Goal: Check status: Check status

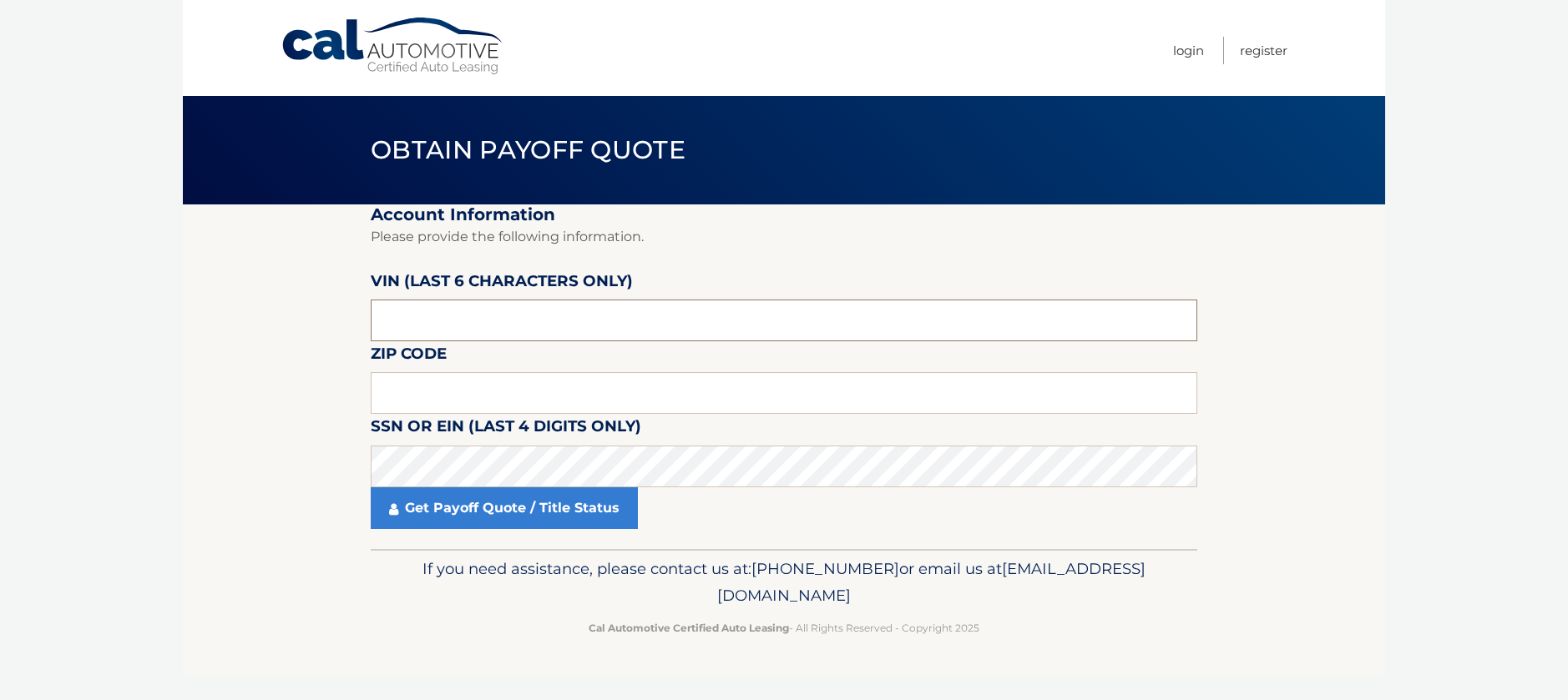
drag, startPoint x: 424, startPoint y: 322, endPoint x: 108, endPoint y: 322, distance: 316.0
click at [108, 322] on body "Cal Automotive Menu Login Register Obtain Payoff Quote" at bounding box center [784, 350] width 1568 height 700
type input "597121"
click at [429, 391] on input "text" at bounding box center [784, 393] width 826 height 41
click at [495, 383] on input "text" at bounding box center [784, 393] width 826 height 41
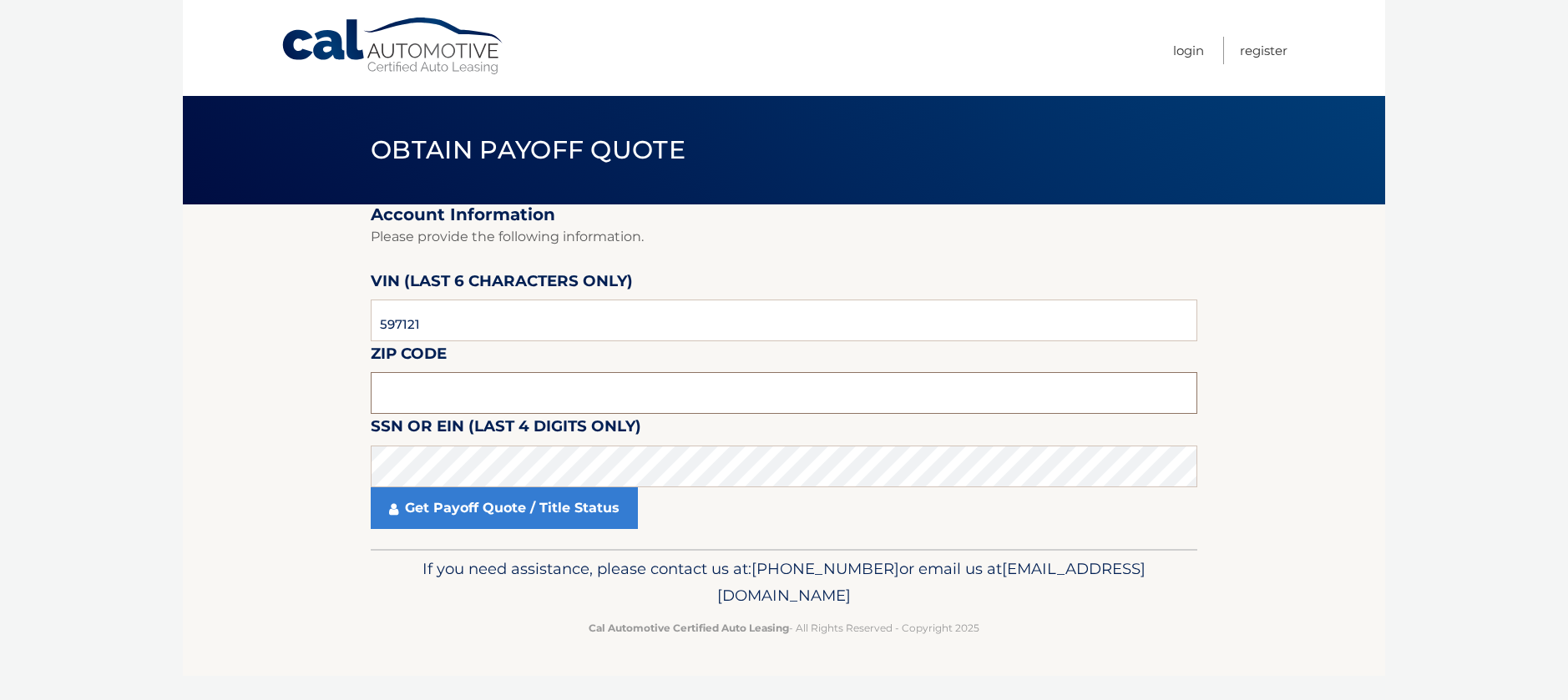
type input "11772"
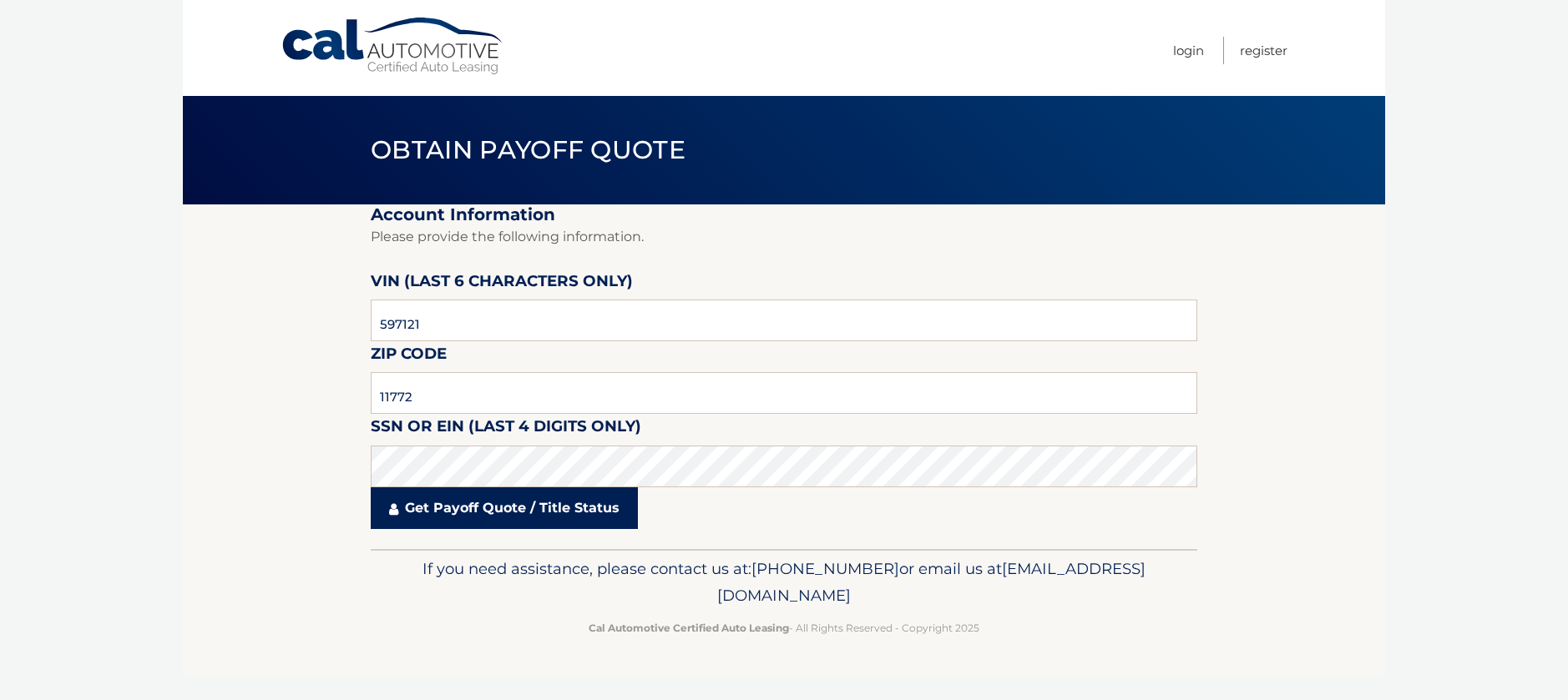
click at [478, 506] on link "Get Payoff Quote / Title Status" at bounding box center [504, 508] width 267 height 41
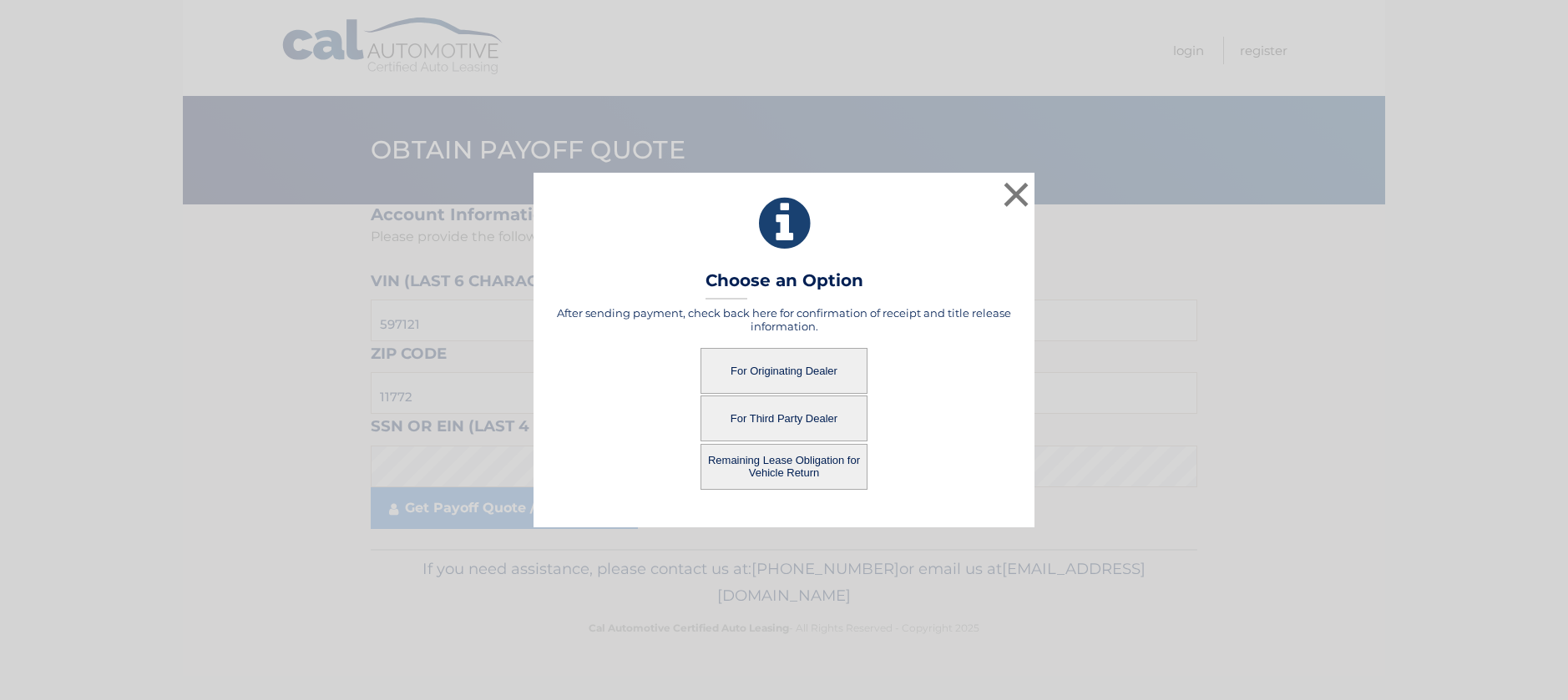
click at [800, 375] on button "For Originating Dealer" at bounding box center [783, 371] width 167 height 46
click at [780, 370] on button "For Originating Dealer" at bounding box center [783, 371] width 167 height 46
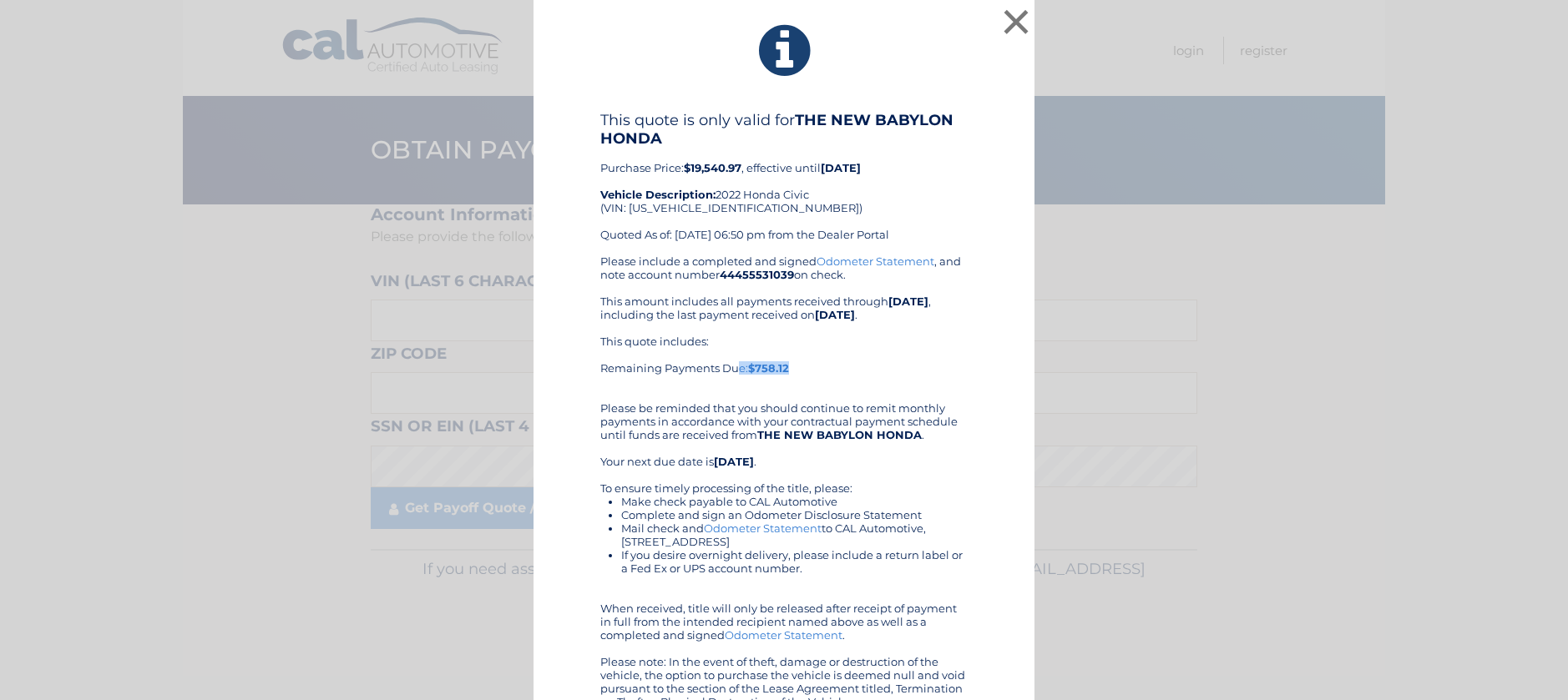
drag, startPoint x: 785, startPoint y: 368, endPoint x: 595, endPoint y: 370, distance: 190.0
click at [600, 370] on div "This quote includes: Remaining Payments Due: $758.12" at bounding box center [784, 361] width 367 height 54
click at [953, 502] on li "Make check payable to CAL Automotive" at bounding box center [794, 501] width 346 height 13
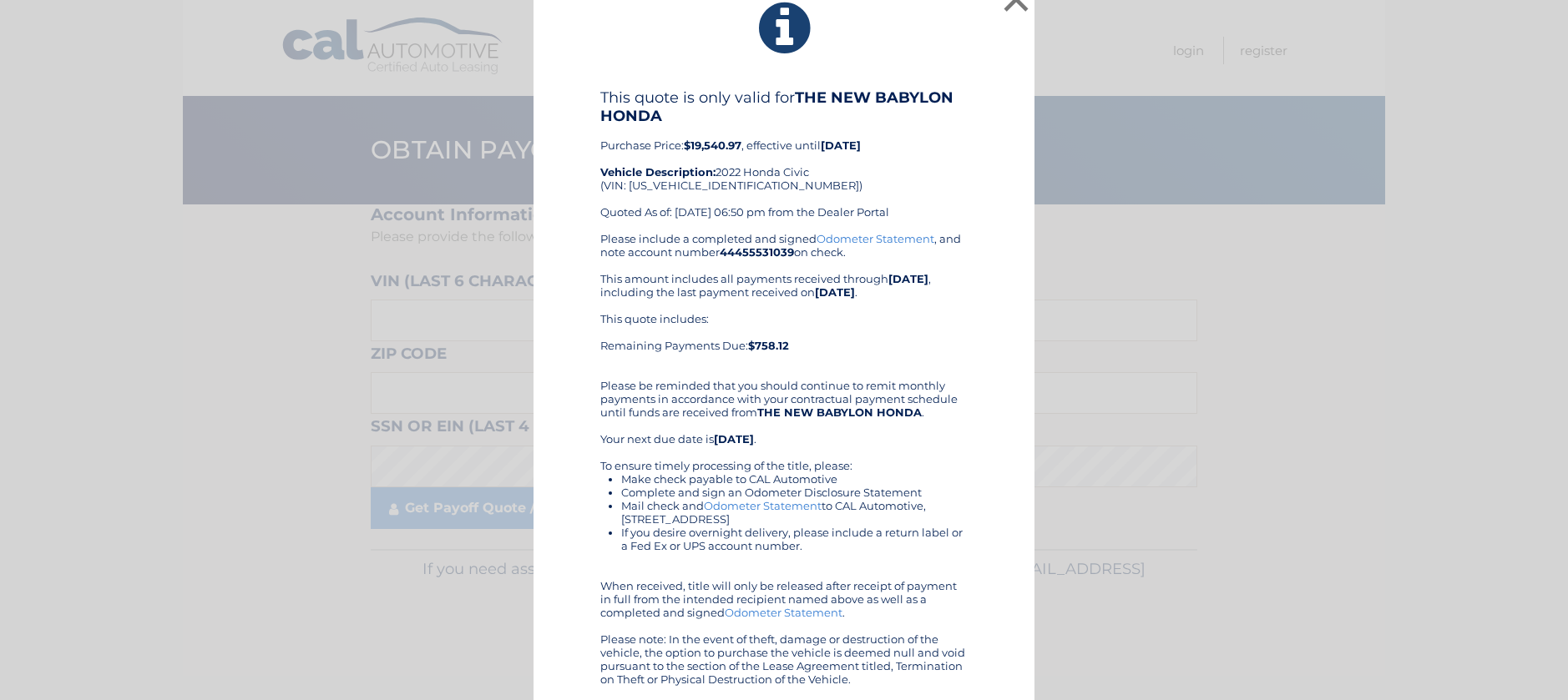
scroll to position [29, 0]
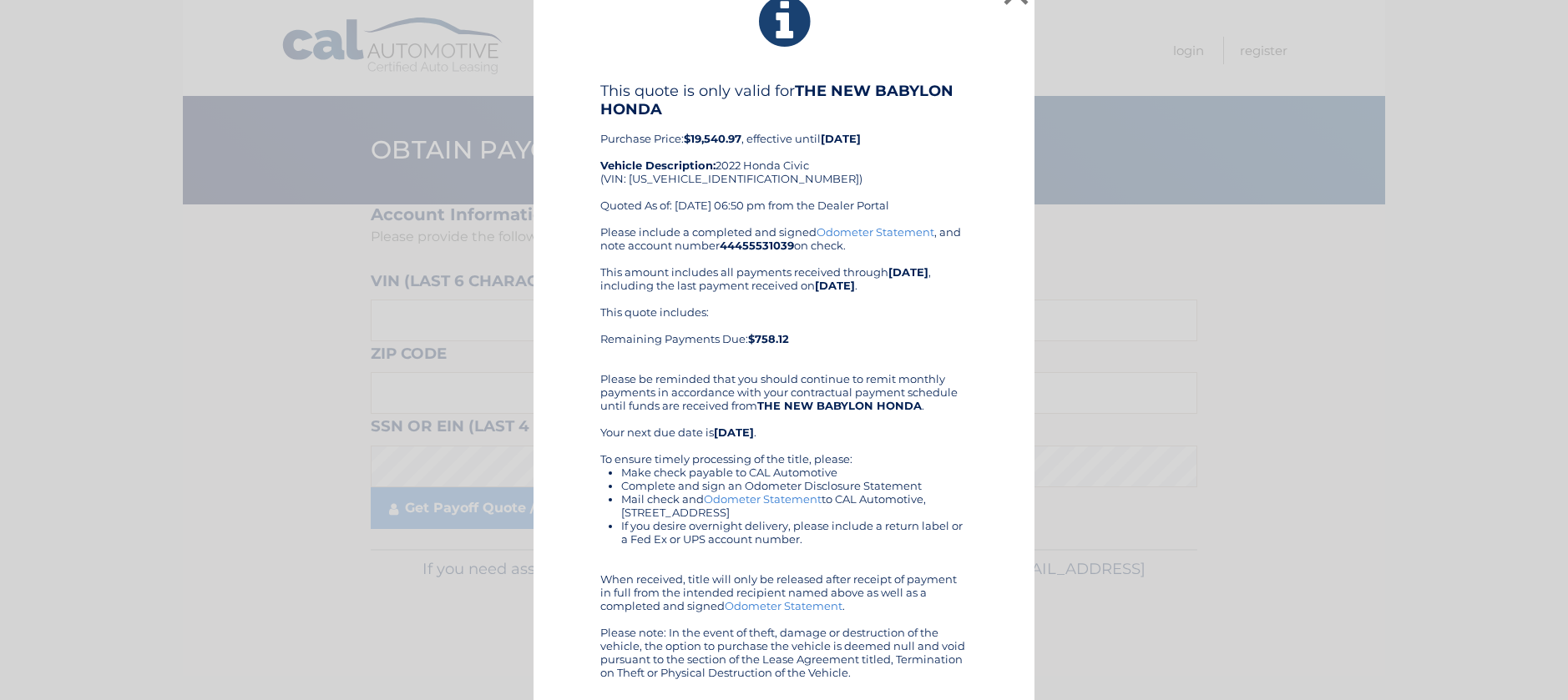
drag, startPoint x: 592, startPoint y: 91, endPoint x: 985, endPoint y: 683, distance: 710.6
click at [985, 683] on div "× This quote is only valid for THE NEW BABYLON HONDA Purchase Price: $19,540.97…" at bounding box center [784, 335] width 501 height 729
click at [943, 326] on div "This quote includes: Remaining Payments Due: $758.12" at bounding box center [784, 332] width 367 height 54
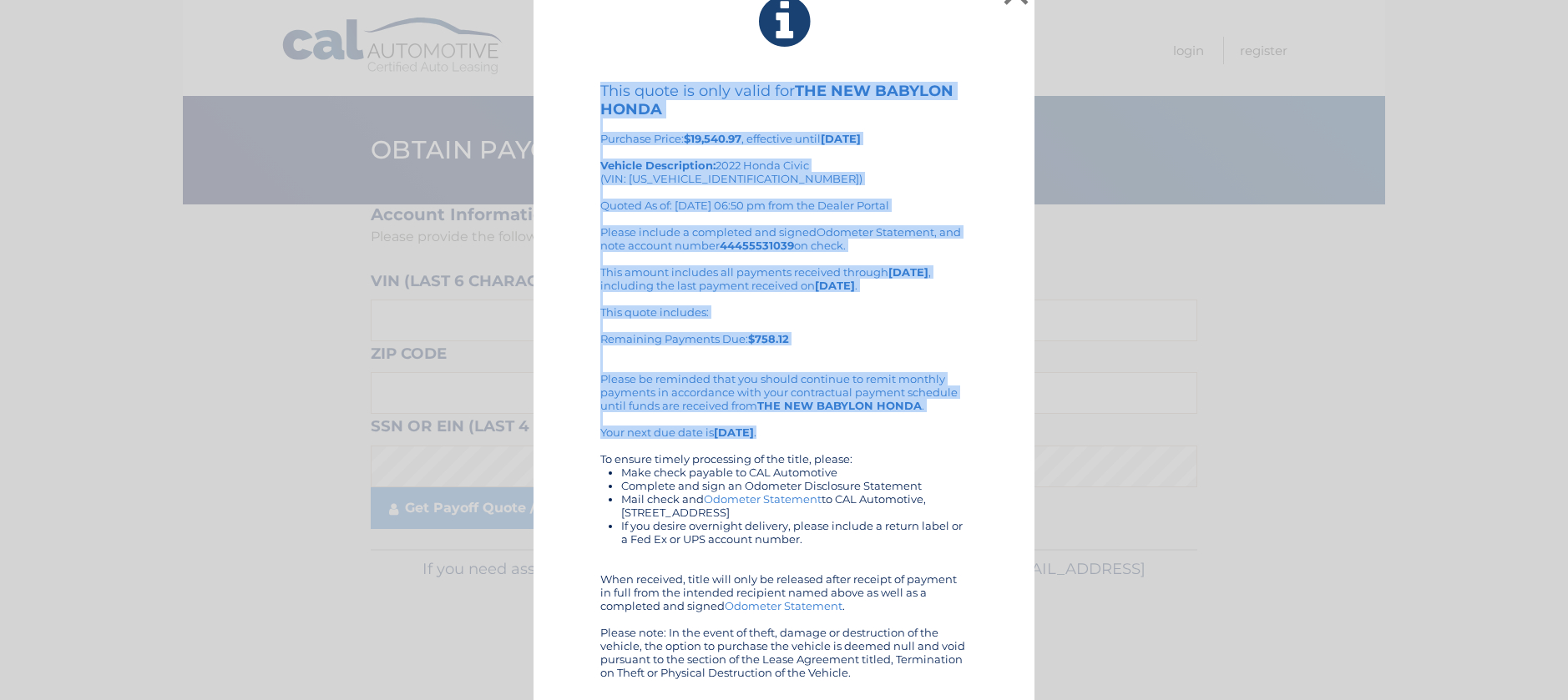
drag, startPoint x: 594, startPoint y: 91, endPoint x: 924, endPoint y: 431, distance: 473.8
click at [924, 432] on div "This quote is only valid for THE NEW BABYLON HONDA Purchase Price: $19,540.97 ,…" at bounding box center [784, 380] width 367 height 597
copy div "This quote is only valid for THE NEW BABYLON HONDA Purchase Price: $19,540.97 ,…"
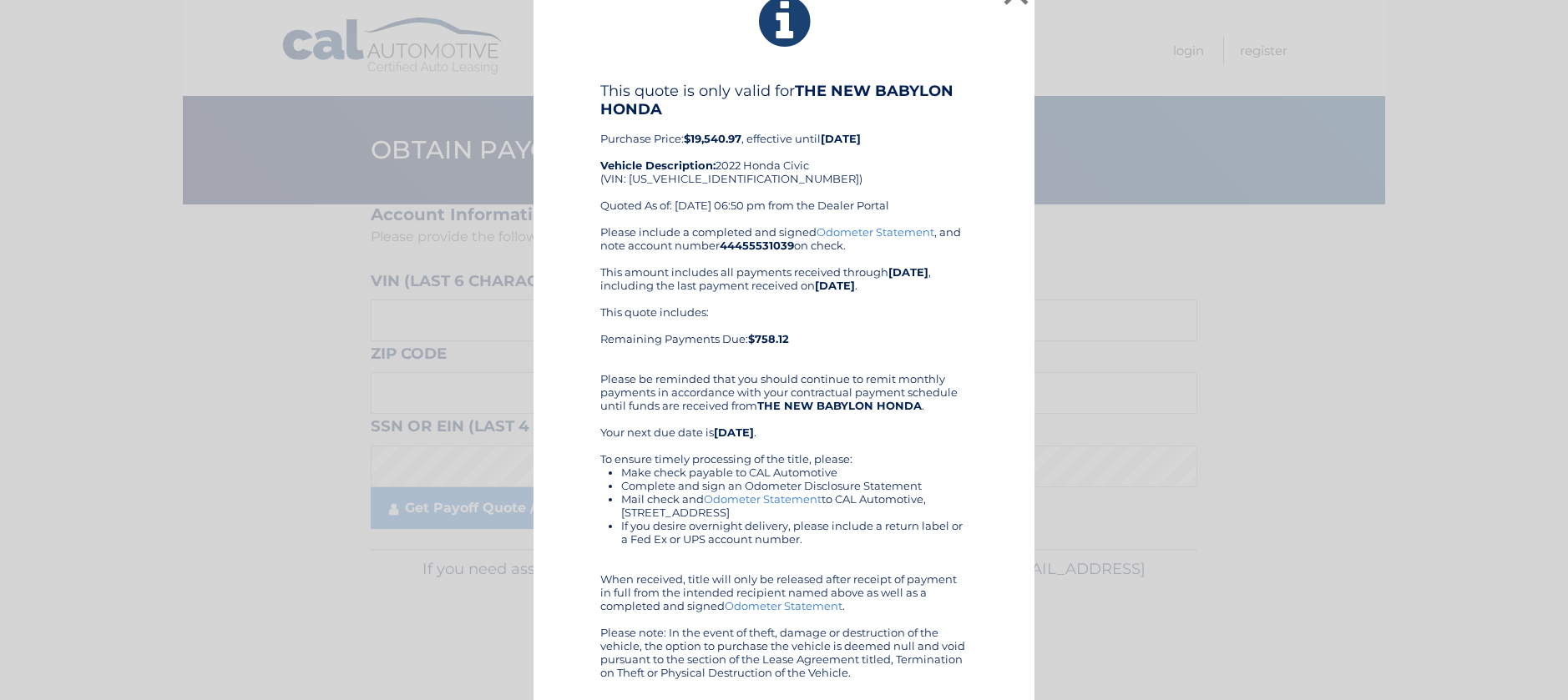
click at [158, 523] on div "× This quote is only valid for THE NEW BABYLON HONDA Purchase Price: $19,540.97…" at bounding box center [784, 335] width 1555 height 729
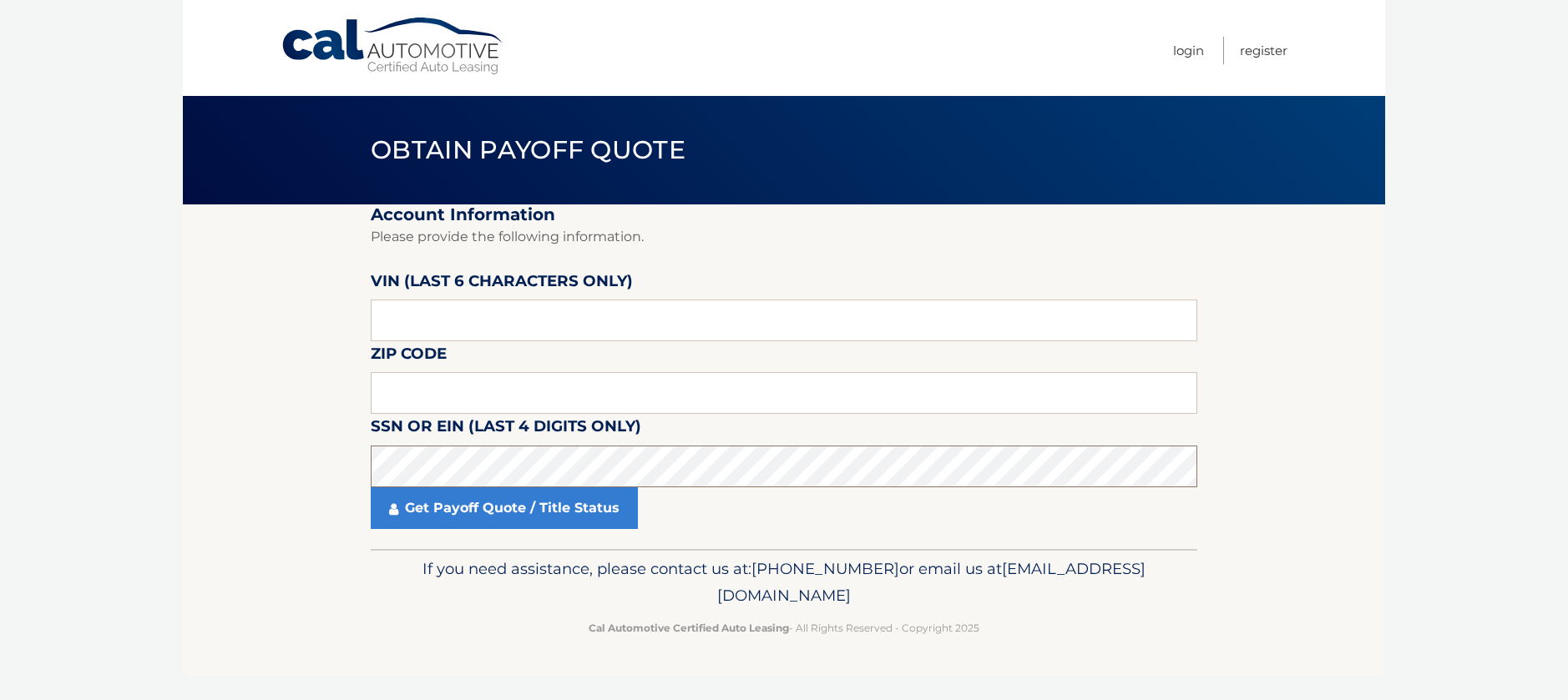
click at [232, 495] on section "Account Information Please provide the following information. [PERSON_NAME] (la…" at bounding box center [783, 376] width 1202 height 344
click at [194, 440] on section "Account Information Please provide the following information. [PERSON_NAME] (la…" at bounding box center [783, 376] width 1202 height 344
